Goal: Transaction & Acquisition: Subscribe to service/newsletter

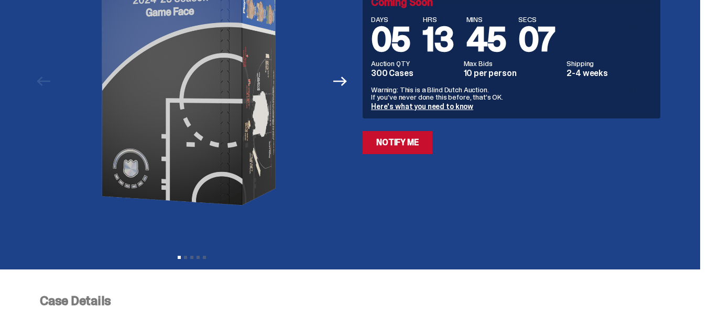
scroll to position [52, 0]
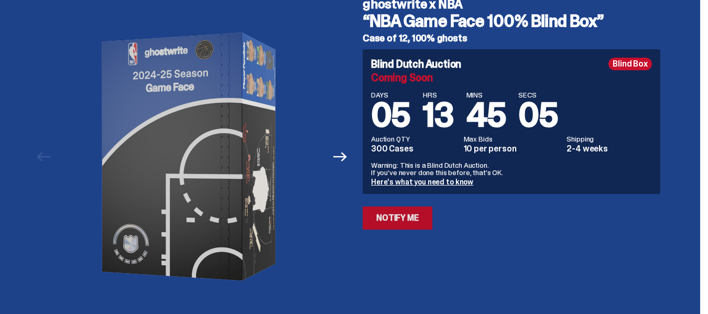
click at [402, 218] on link "Notify Me" at bounding box center [398, 218] width 70 height 23
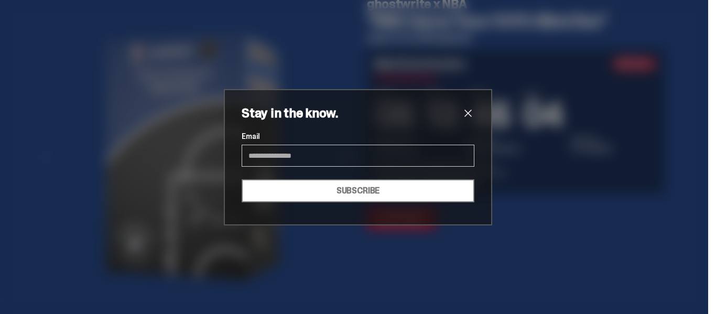
click at [350, 151] on input "Email" at bounding box center [358, 156] width 233 height 22
type input "**********"
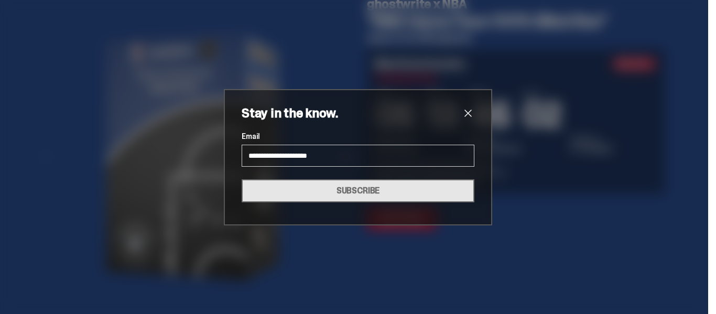
click at [345, 185] on button "SUBSCRIBE" at bounding box center [358, 190] width 233 height 23
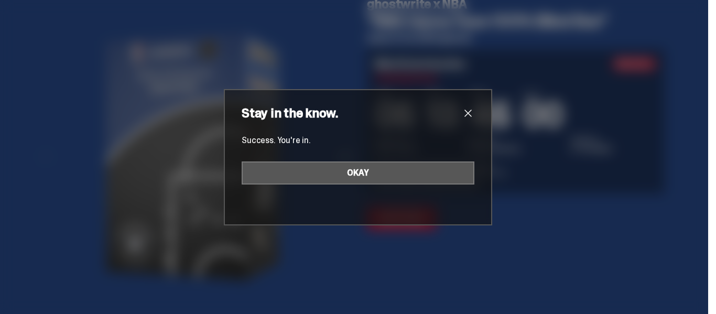
click at [364, 181] on button "OKAY" at bounding box center [358, 172] width 233 height 23
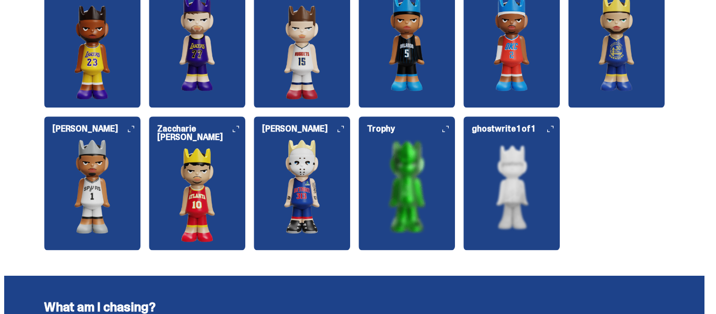
scroll to position [1409, 0]
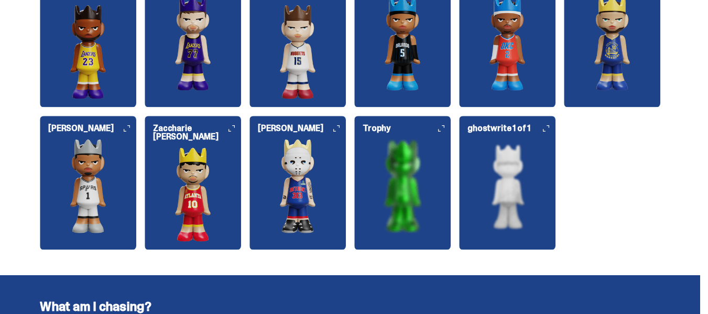
click at [307, 152] on img at bounding box center [298, 186] width 96 height 94
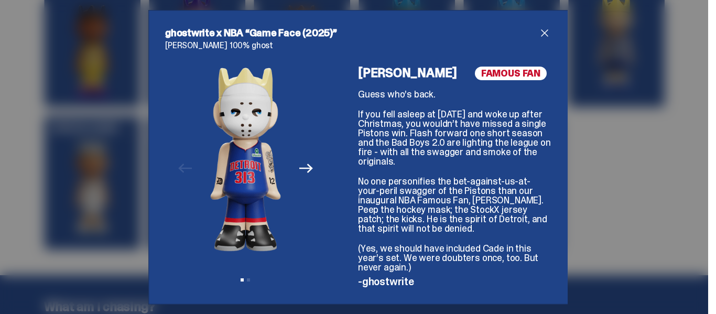
click at [299, 167] on icon "Next" at bounding box center [306, 168] width 14 height 14
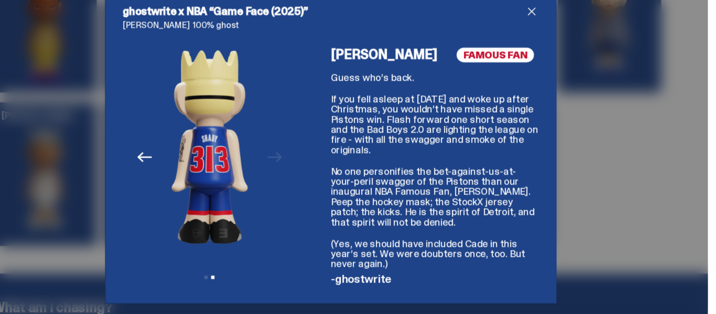
click at [185, 172] on icon "Previous" at bounding box center [185, 168] width 14 height 14
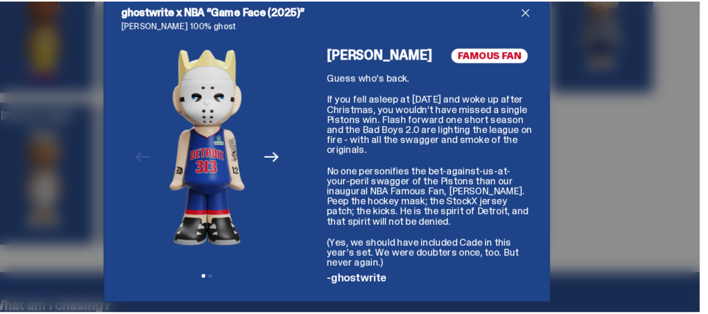
scroll to position [1407, 0]
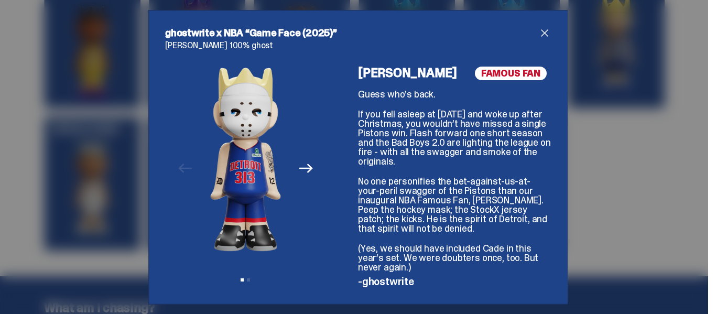
click at [539, 28] on span "close" at bounding box center [544, 33] width 13 height 13
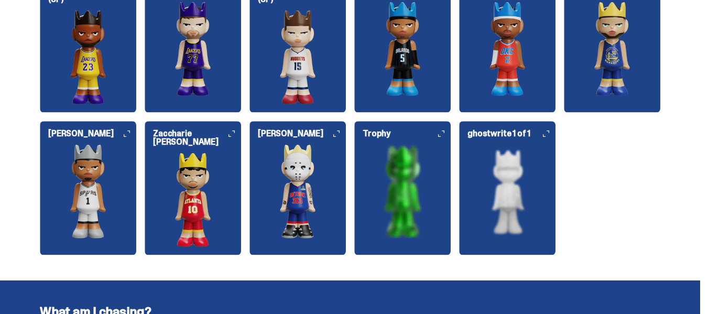
scroll to position [1404, 0]
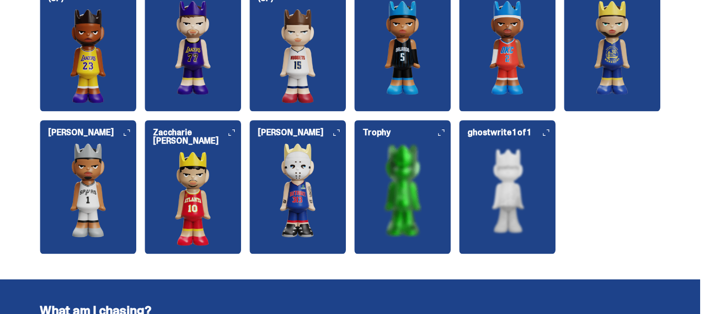
click at [510, 185] on img at bounding box center [507, 190] width 96 height 94
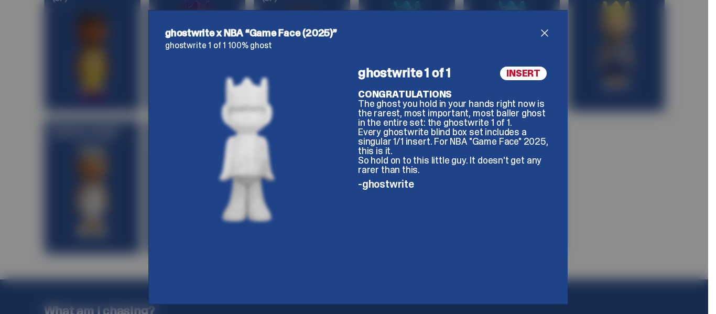
click at [543, 36] on span "close" at bounding box center [544, 33] width 13 height 13
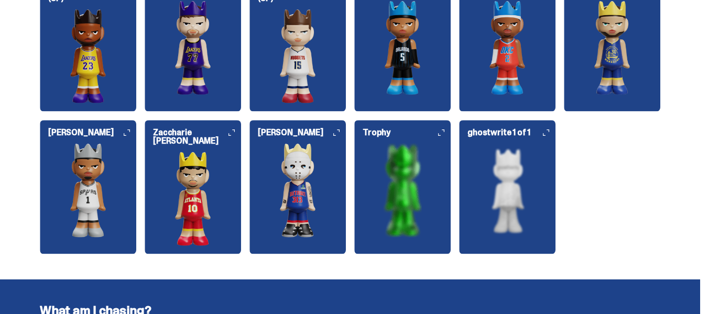
click at [420, 166] on img at bounding box center [402, 190] width 96 height 94
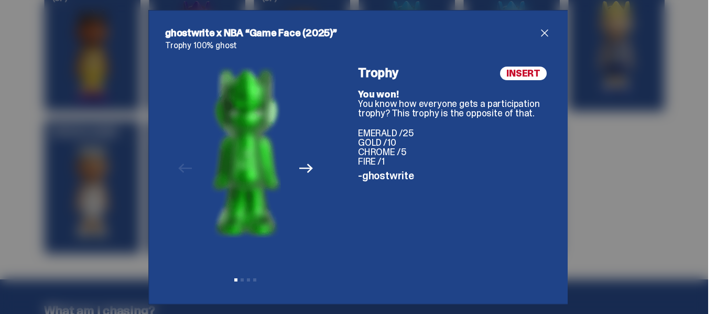
click at [539, 36] on span "close" at bounding box center [544, 33] width 13 height 13
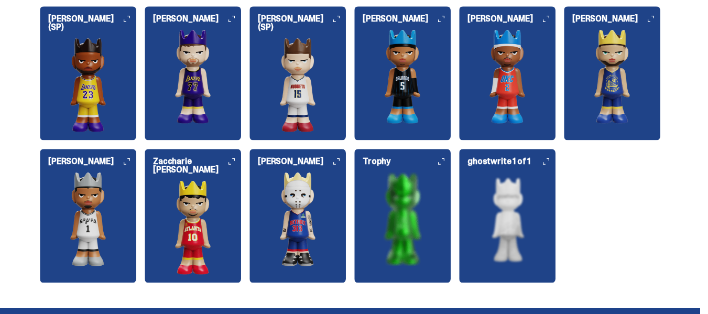
scroll to position [1376, 0]
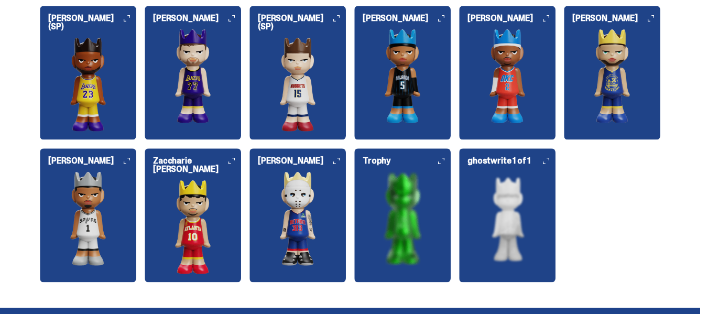
click at [193, 182] on img at bounding box center [193, 227] width 96 height 94
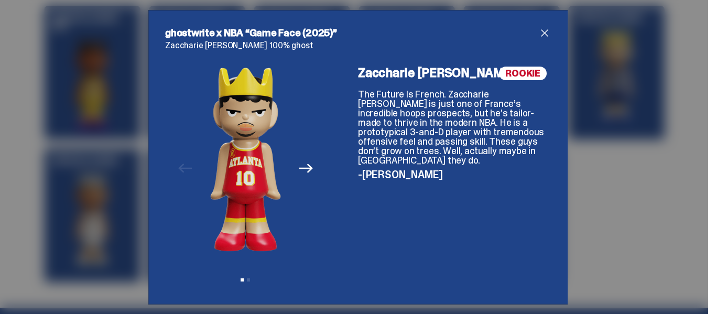
click at [538, 29] on span "close" at bounding box center [544, 33] width 13 height 13
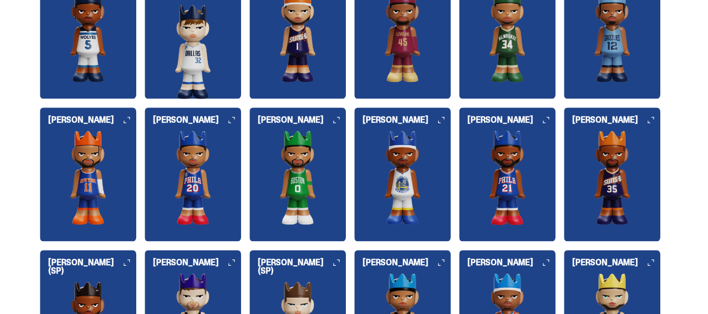
scroll to position [1133, 0]
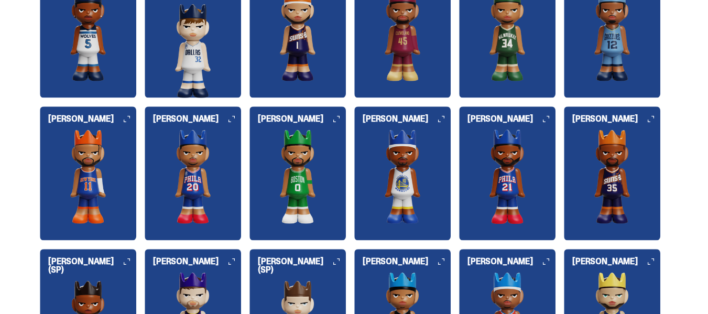
click at [490, 164] on img at bounding box center [507, 176] width 96 height 94
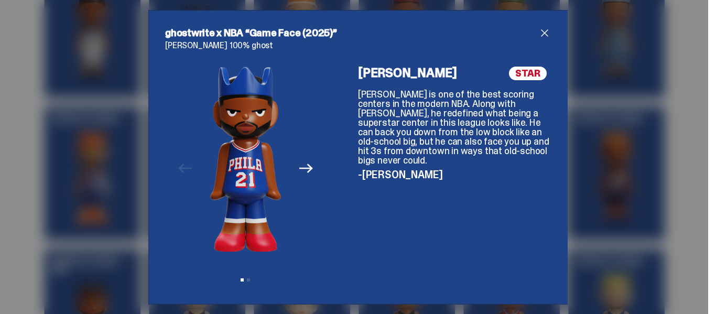
click at [539, 32] on span "close" at bounding box center [544, 33] width 13 height 13
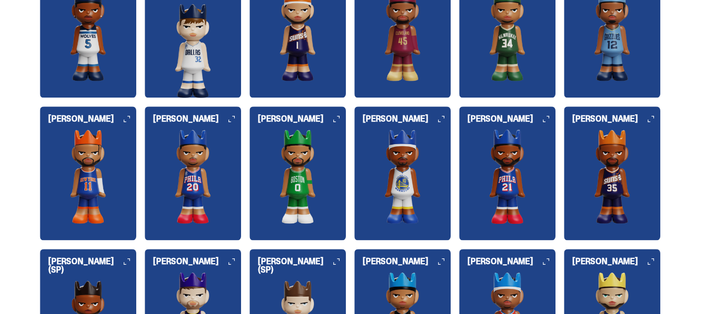
click at [504, 115] on h6 "[PERSON_NAME]" at bounding box center [512, 119] width 88 height 8
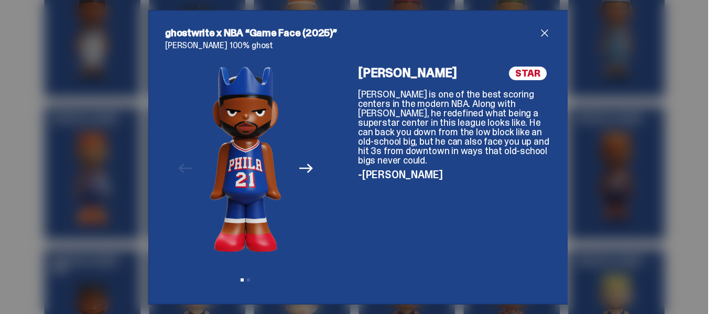
click at [543, 28] on span "close" at bounding box center [544, 33] width 13 height 13
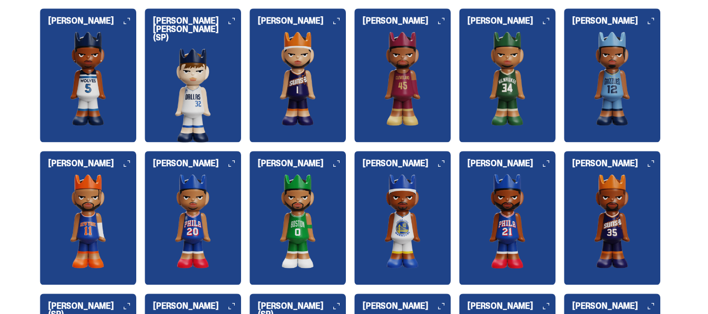
scroll to position [1080, 0]
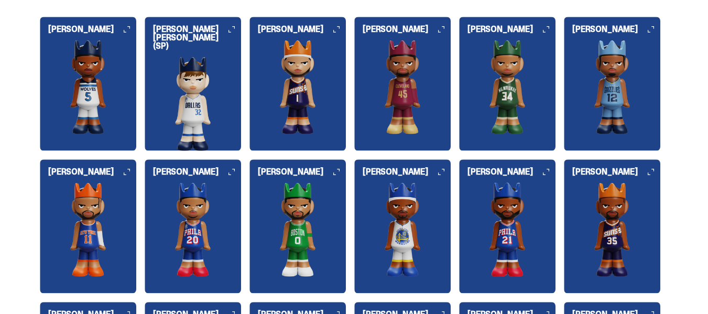
click at [427, 83] on img at bounding box center [402, 87] width 96 height 94
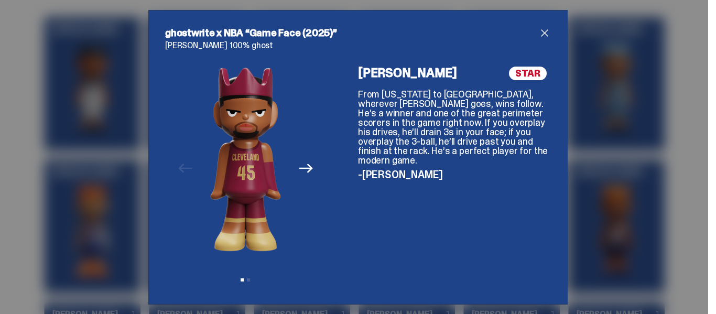
click at [538, 32] on span "close" at bounding box center [544, 33] width 13 height 13
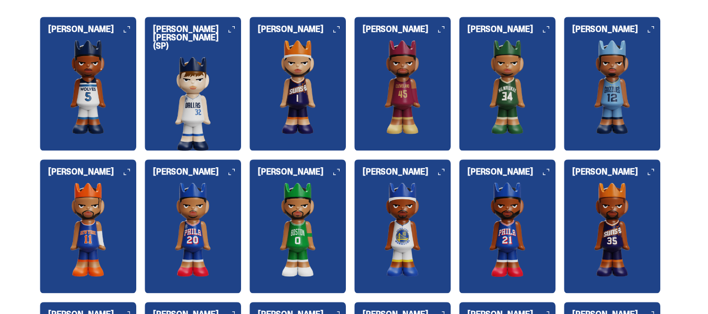
click at [301, 65] on img at bounding box center [298, 87] width 96 height 94
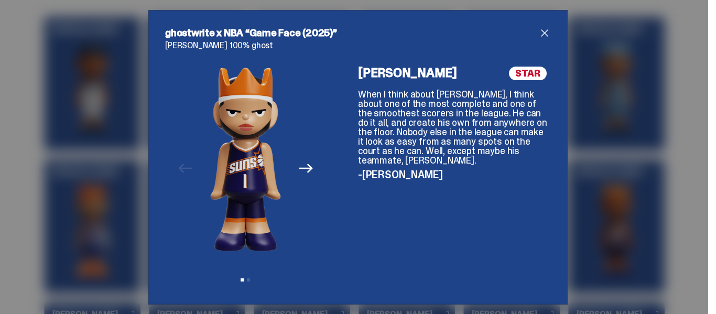
click at [538, 30] on span "close" at bounding box center [544, 33] width 13 height 13
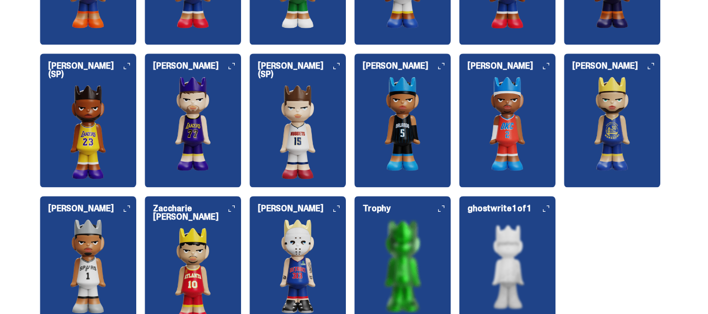
scroll to position [1330, 0]
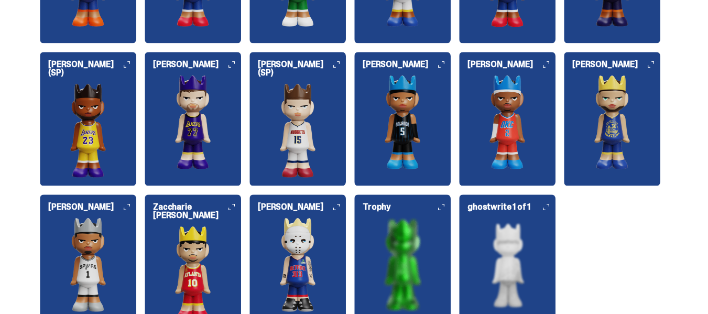
click at [489, 214] on div "ghostwrite 1 of 1" at bounding box center [507, 257] width 96 height 109
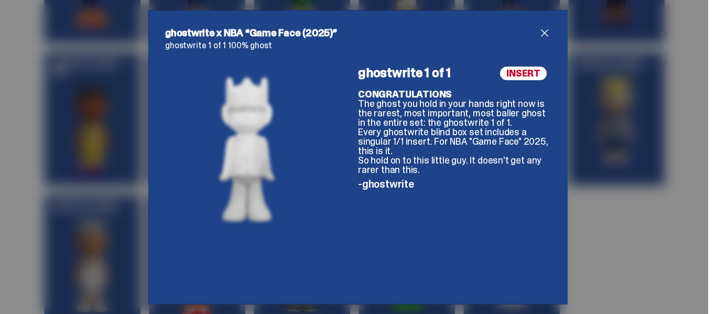
click at [543, 29] on span "close" at bounding box center [544, 33] width 13 height 13
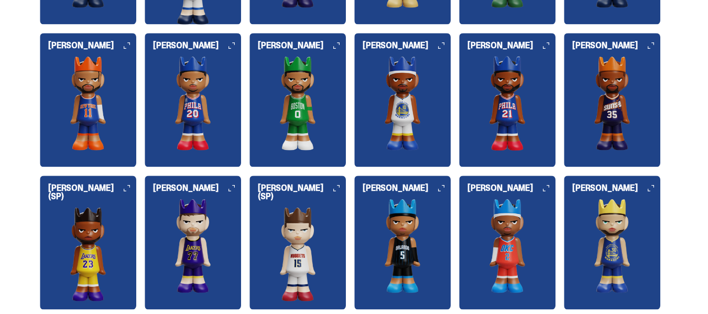
scroll to position [1207, 0]
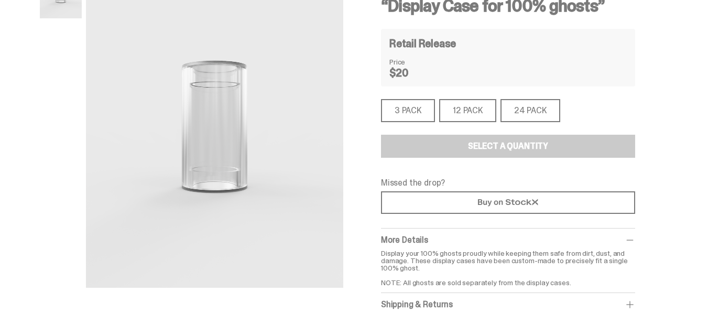
scroll to position [78, 0]
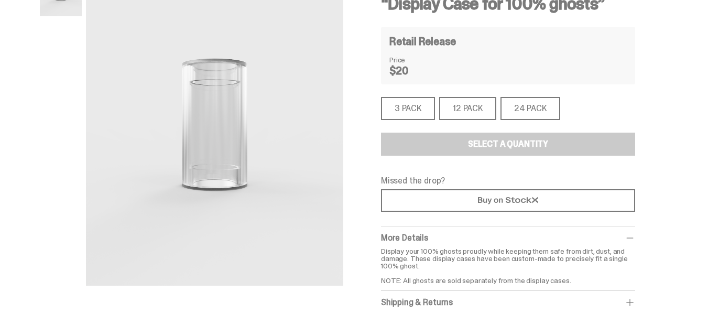
click at [536, 101] on div "24 PACK" at bounding box center [531, 108] width 60 height 23
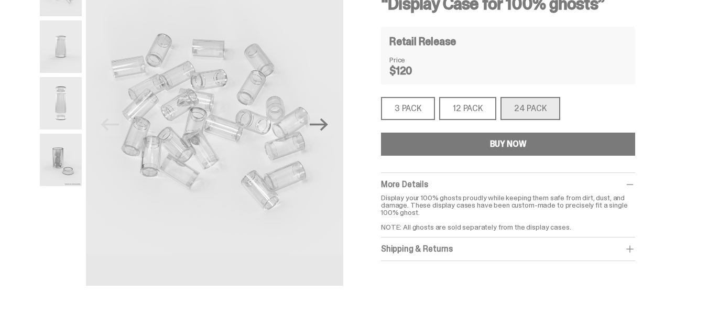
click at [461, 114] on div "12 PACK" at bounding box center [467, 108] width 57 height 23
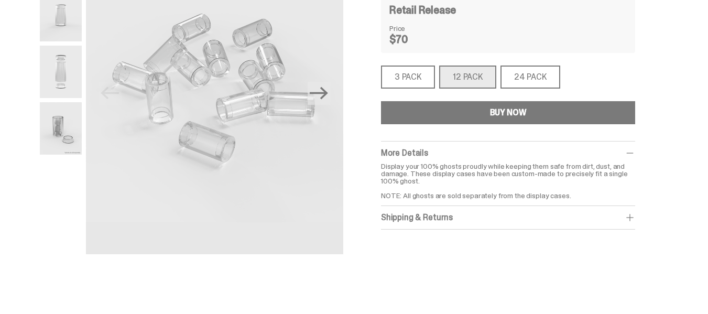
scroll to position [110, 0]
click at [513, 79] on div "24 PACK" at bounding box center [531, 76] width 60 height 23
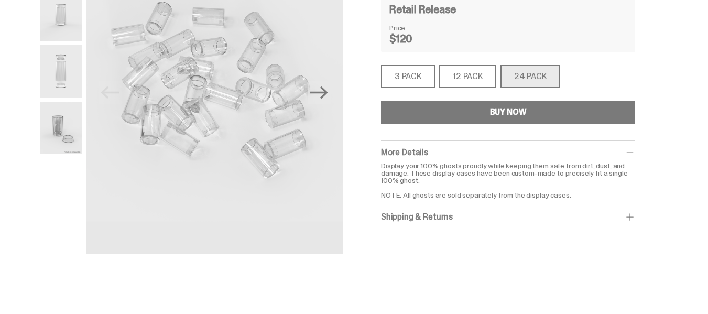
click at [391, 71] on div "3 PACK" at bounding box center [408, 76] width 54 height 23
